Goal: Information Seeking & Learning: Compare options

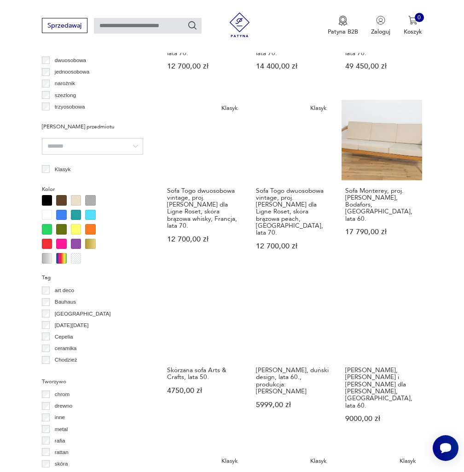
scroll to position [832, 0]
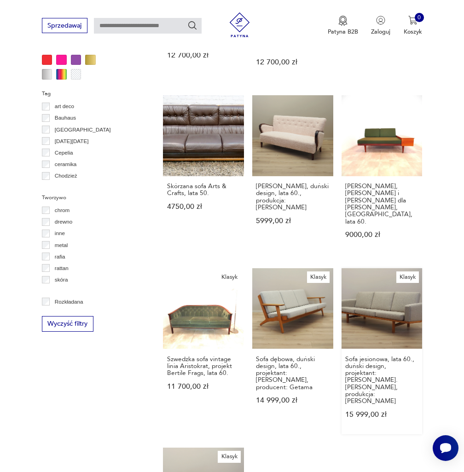
click at [386, 268] on link "Klasyk Sofa jesionowa, lata 60., duński design, projektant: [PERSON_NAME]. [PER…" at bounding box center [381, 351] width 81 height 167
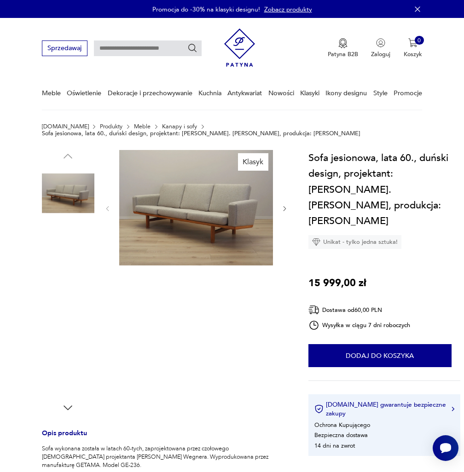
click at [58, 361] on img at bounding box center [68, 369] width 52 height 52
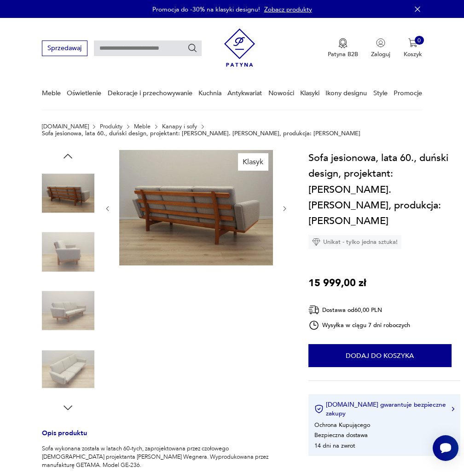
click at [70, 174] on img at bounding box center [68, 193] width 52 height 52
click at [69, 185] on img at bounding box center [68, 193] width 52 height 52
click at [68, 241] on img at bounding box center [68, 252] width 52 height 52
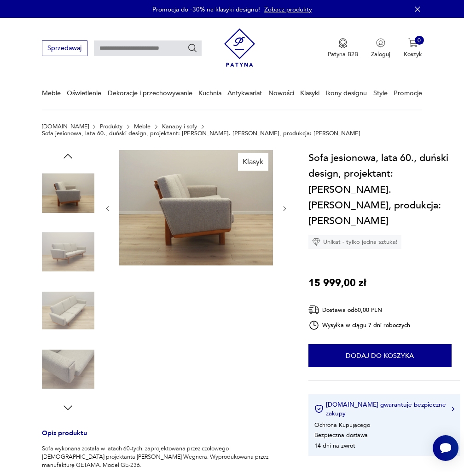
click at [69, 249] on img at bounding box center [68, 252] width 52 height 52
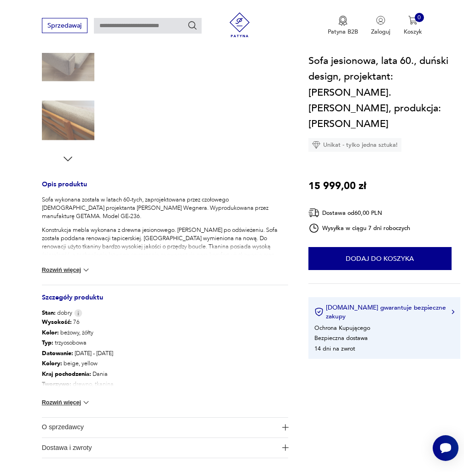
scroll to position [184, 0]
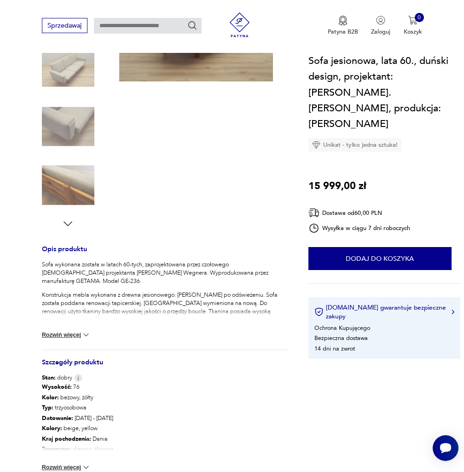
click at [68, 218] on icon "button" at bounding box center [68, 224] width 12 height 12
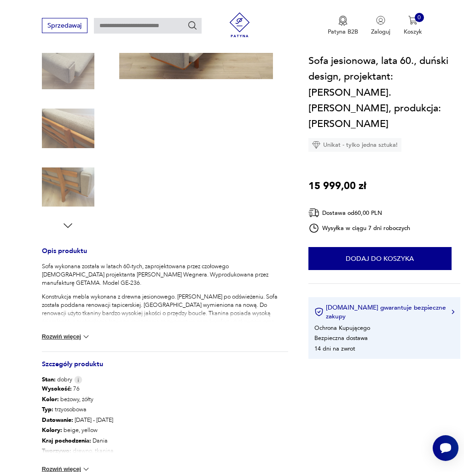
scroll to position [182, 0]
click at [69, 171] on img at bounding box center [68, 188] width 52 height 52
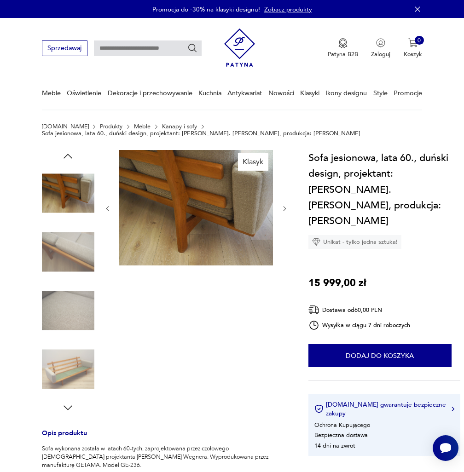
scroll to position [0, 0]
click at [68, 150] on icon "button" at bounding box center [68, 156] width 12 height 12
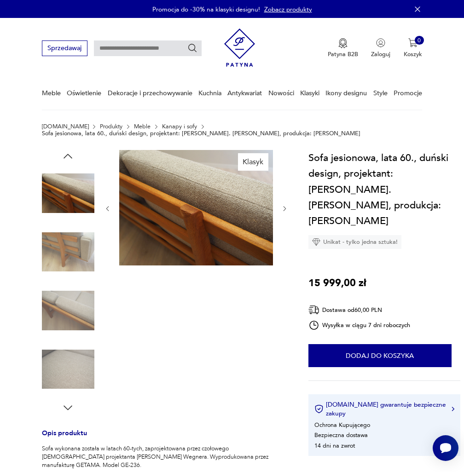
click at [69, 150] on icon "button" at bounding box center [68, 156] width 12 height 12
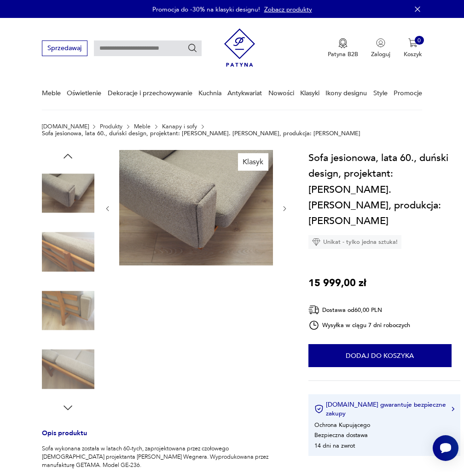
click at [69, 150] on icon "button" at bounding box center [68, 156] width 12 height 12
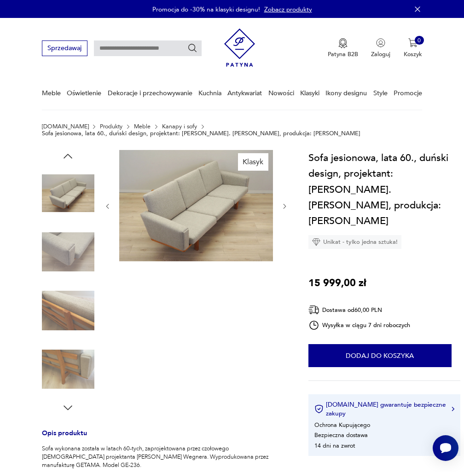
click at [69, 154] on icon "button" at bounding box center [68, 156] width 9 height 5
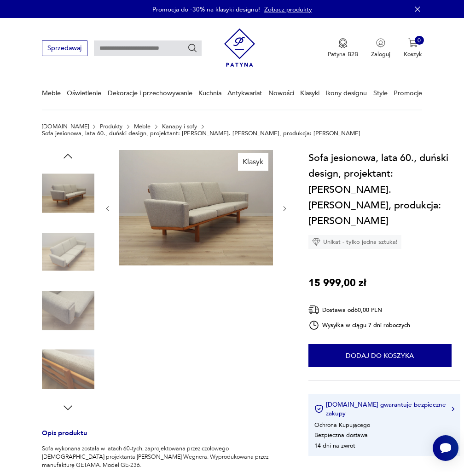
click at [64, 201] on img at bounding box center [68, 193] width 52 height 52
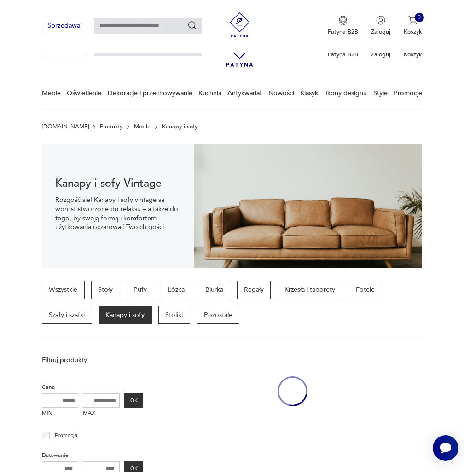
scroll to position [909, 0]
